Goal: Find contact information: Find contact information

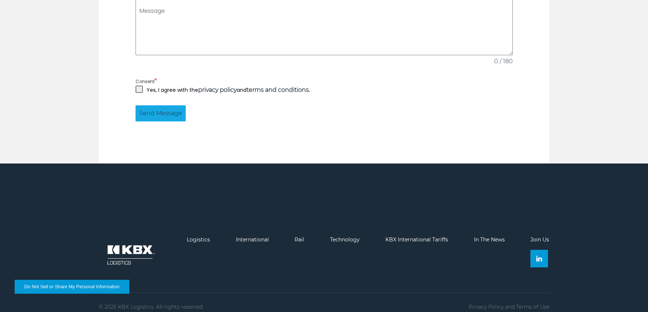
scroll to position [449, 0]
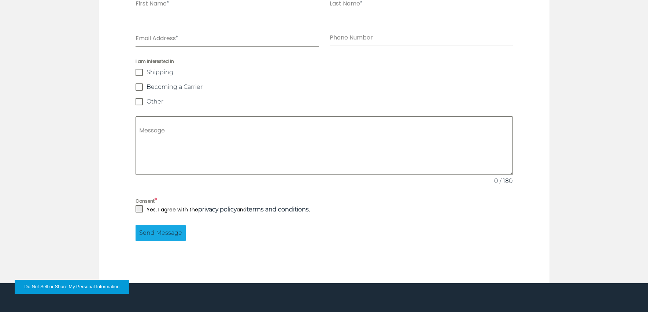
scroll to position [696, 0]
